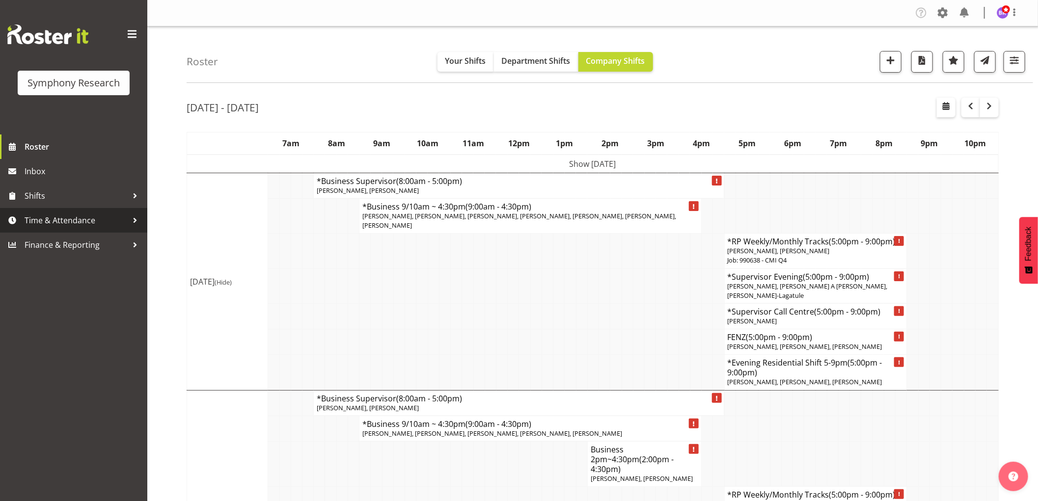
click at [79, 222] on span "Time & Attendance" at bounding box center [76, 220] width 103 height 15
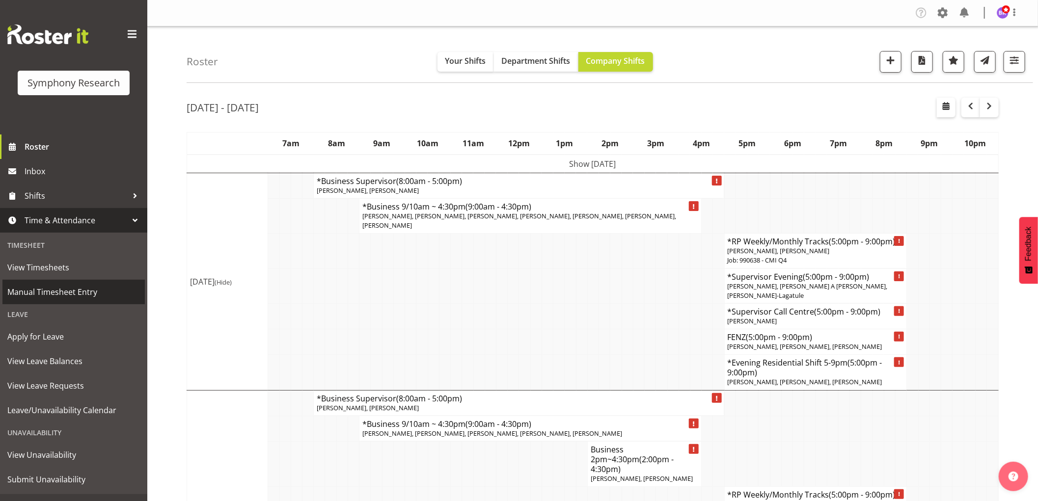
click at [62, 292] on span "Manual Timesheet Entry" at bounding box center [73, 292] width 133 height 15
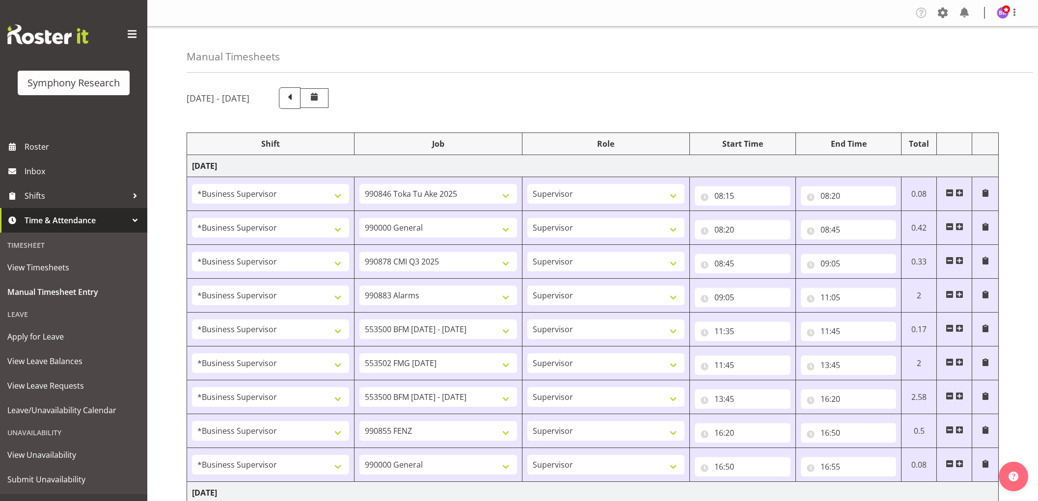
select select "1607"
select select "9426"
select select "1607"
select select "743"
select select "1607"
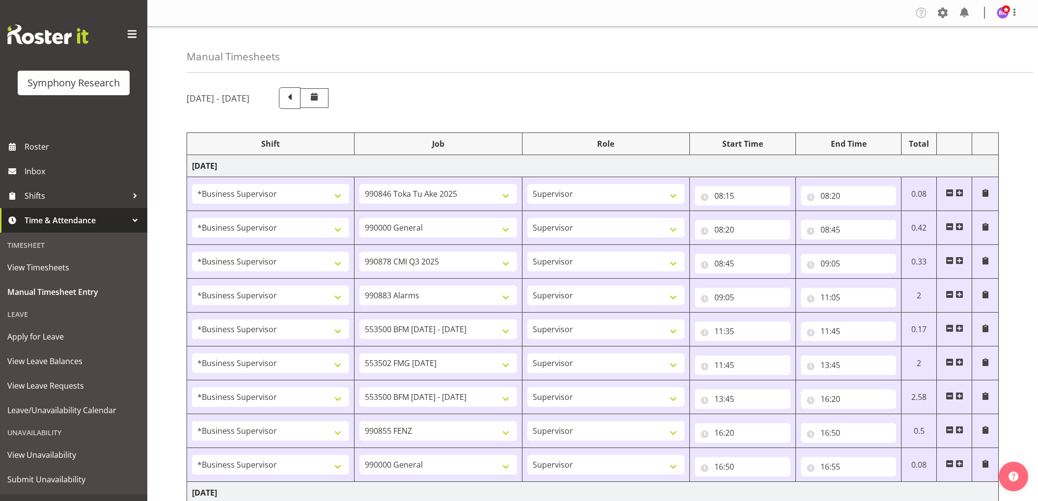
select select "10239"
select select "1607"
select select "10420"
select select "1607"
select select "10242"
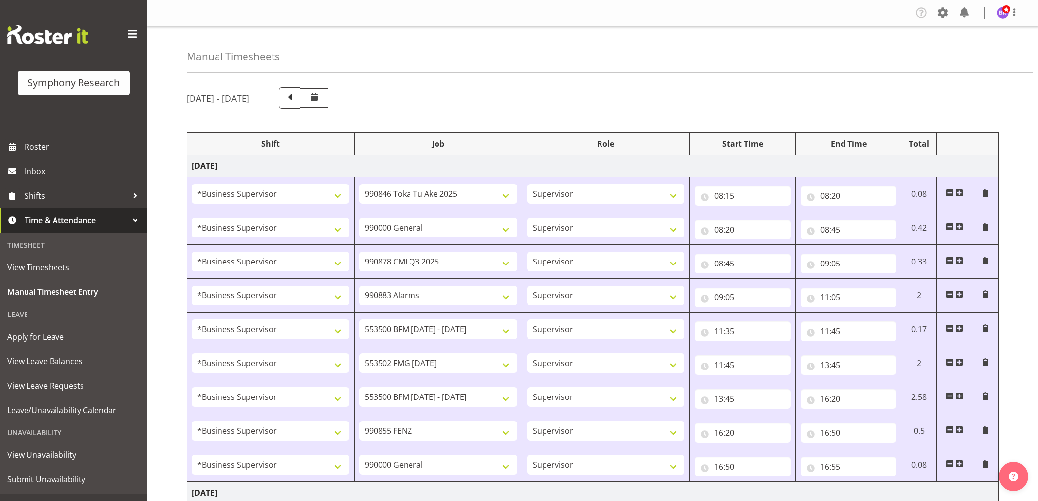
select select "1607"
select select "10458"
select select "1607"
select select "10242"
select select "1607"
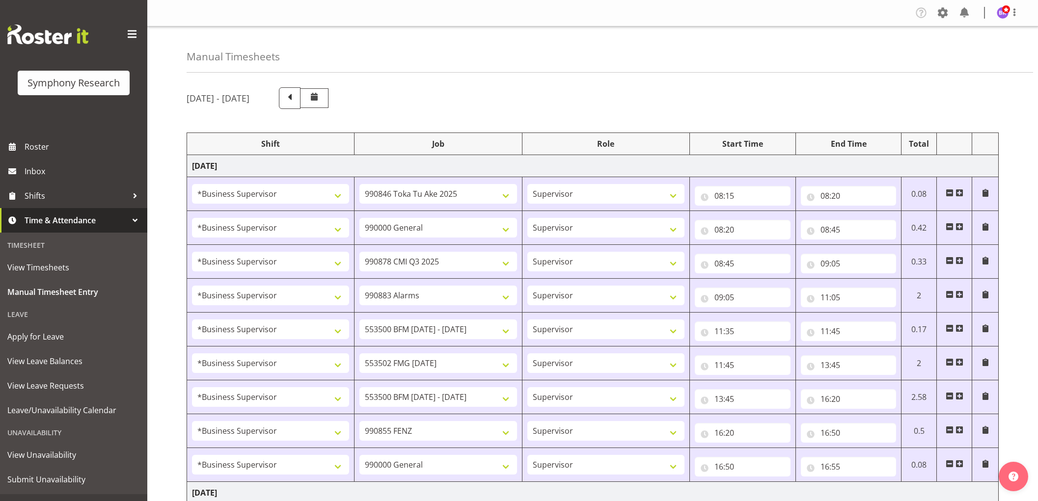
select select "9636"
select select "1607"
select select "743"
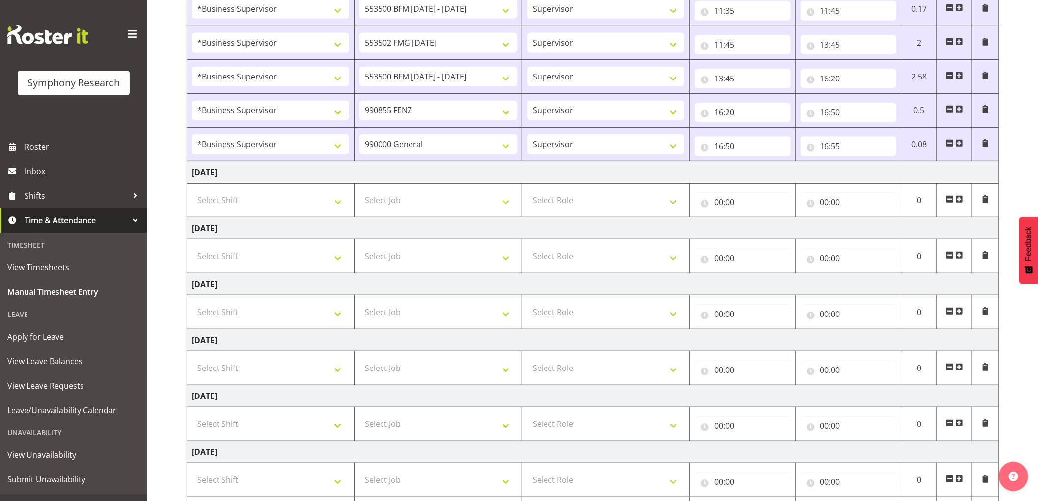
scroll to position [382, 0]
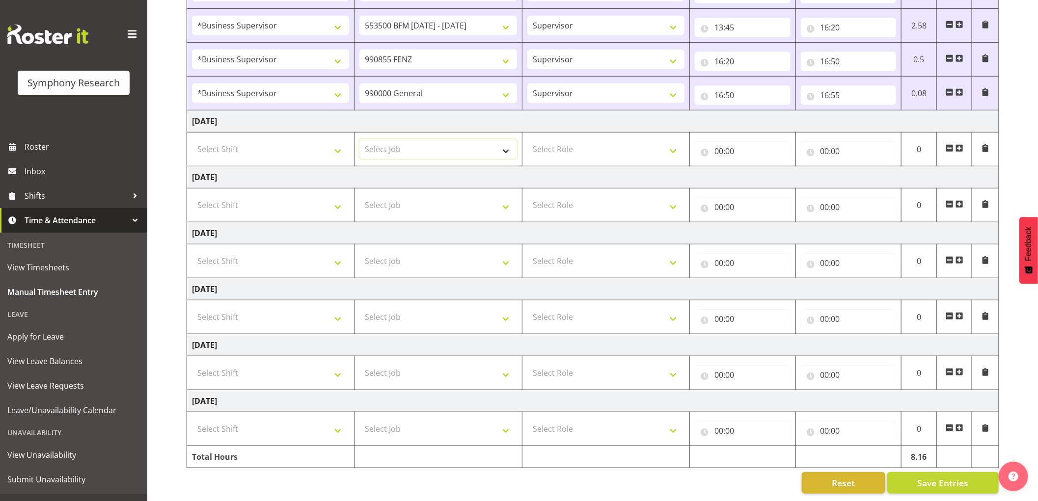
click at [397, 143] on select "Select Job 550060 IF Admin 553492 World Poll Australia Wave 2 2025 553500 BFM J…" at bounding box center [437, 149] width 157 height 20
